Goal: Information Seeking & Learning: Check status

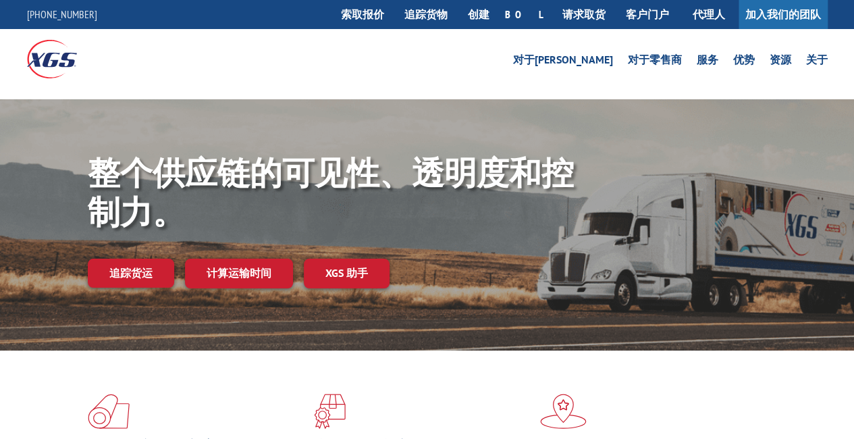
click at [158, 274] on link "追踪货运" at bounding box center [131, 273] width 86 height 28
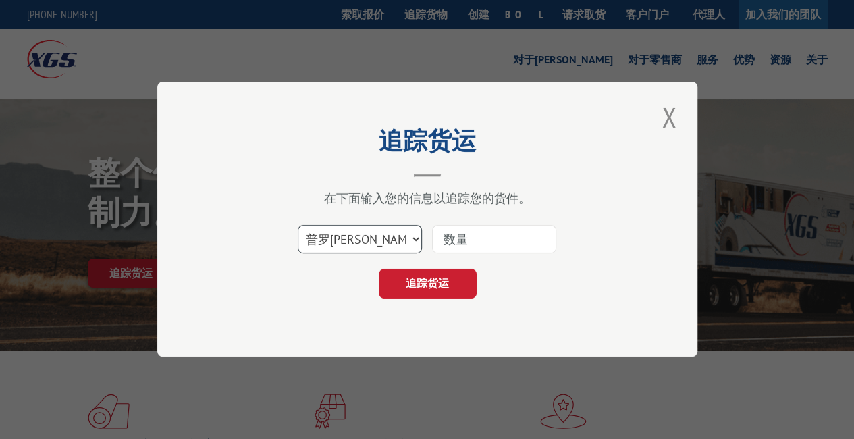
click at [390, 236] on select "选择类别... 普罗[PERSON_NAME] 博尔 邮政信箱" at bounding box center [360, 239] width 124 height 28
click at [668, 111] on button "关闭模式" at bounding box center [669, 117] width 23 height 37
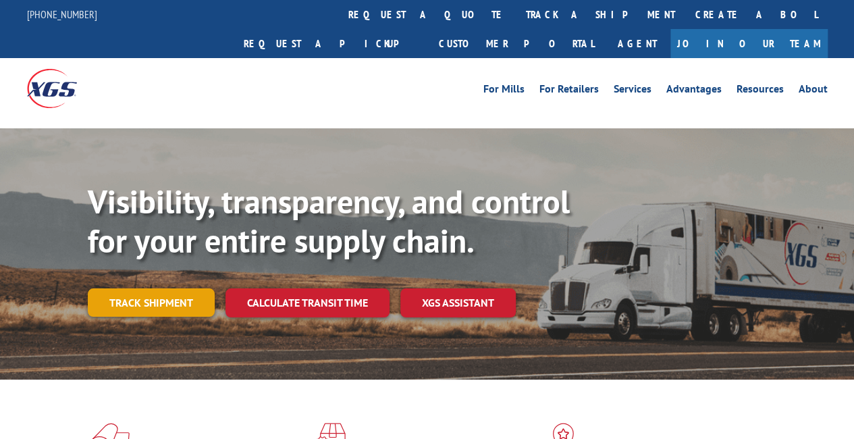
click at [132, 288] on link "Track shipment" at bounding box center [151, 302] width 127 height 28
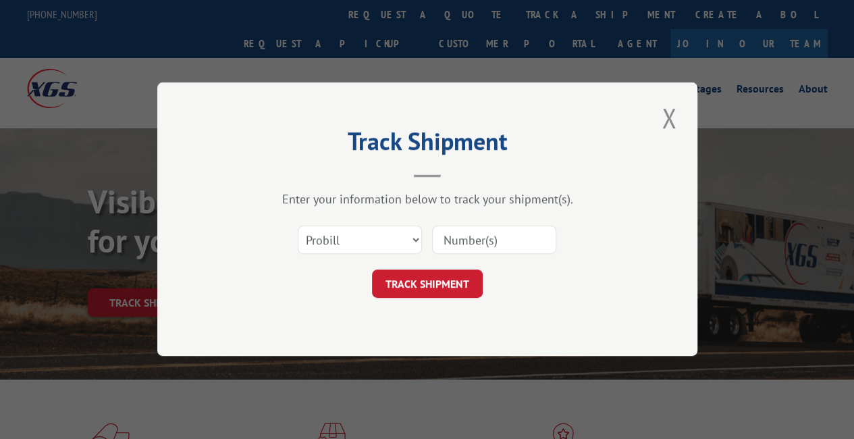
click at [477, 246] on input at bounding box center [494, 240] width 124 height 28
paste input "17386647"
type input "17386647"
click at [450, 285] on button "TRACK SHIPMENT" at bounding box center [427, 284] width 111 height 28
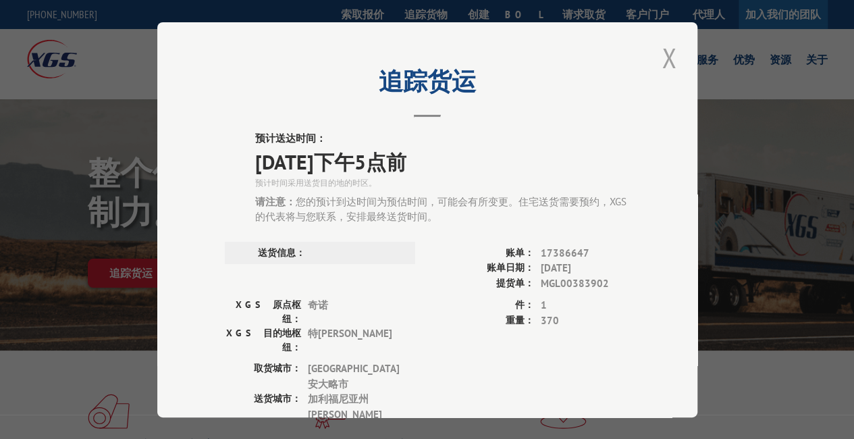
click at [658, 51] on button "关闭模式" at bounding box center [669, 57] width 23 height 37
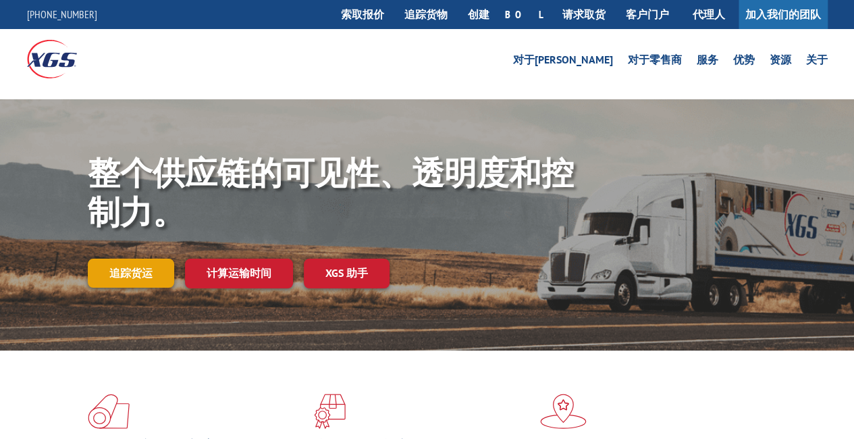
click at [137, 268] on font "追踪货运" at bounding box center [130, 273] width 43 height 14
click at [148, 276] on font "追踪货运" at bounding box center [130, 273] width 43 height 14
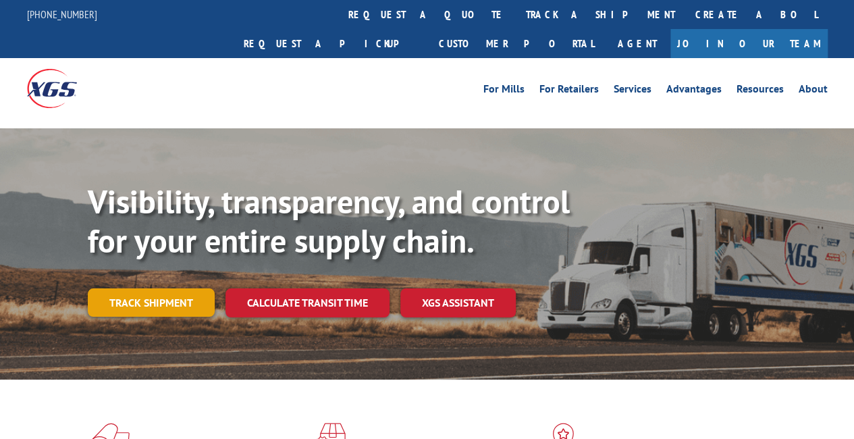
click at [174, 288] on link "Track shipment" at bounding box center [151, 302] width 127 height 28
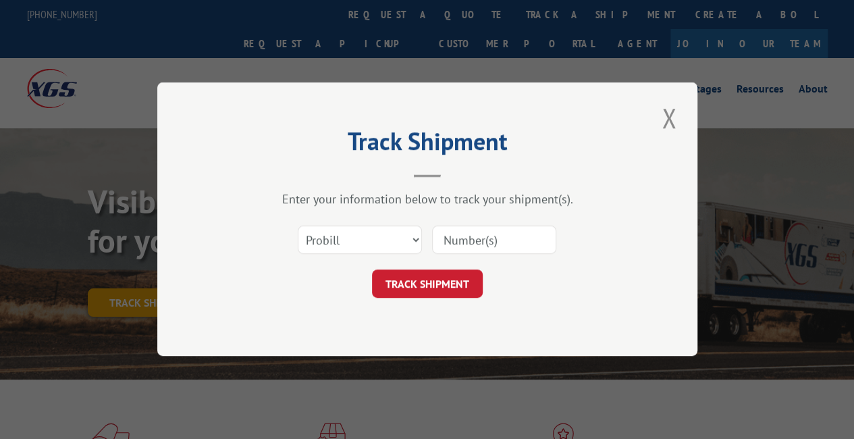
click at [493, 241] on input at bounding box center [494, 240] width 124 height 28
paste input "17386646"
type input "17386646"
click at [433, 280] on button "TRACK SHIPMENT" at bounding box center [427, 284] width 111 height 28
